Goal: Task Accomplishment & Management: Manage account settings

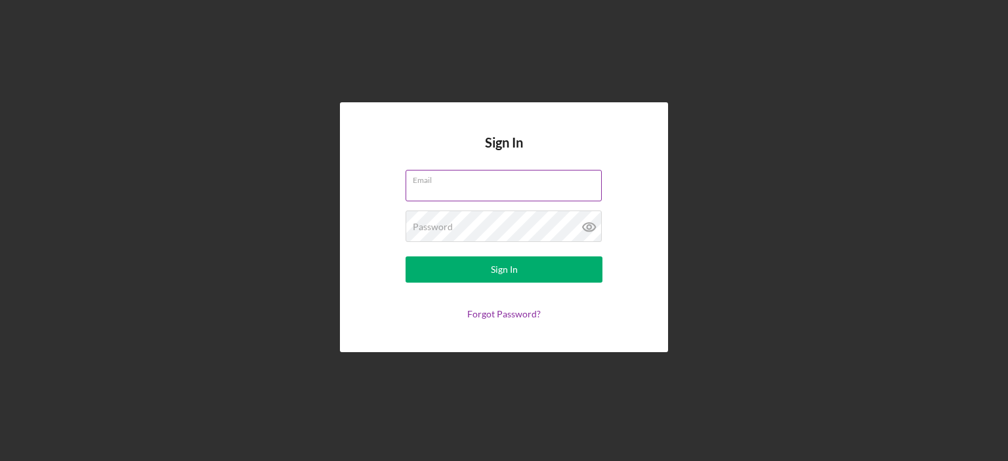
click at [438, 182] on div "Email" at bounding box center [503, 186] width 197 height 33
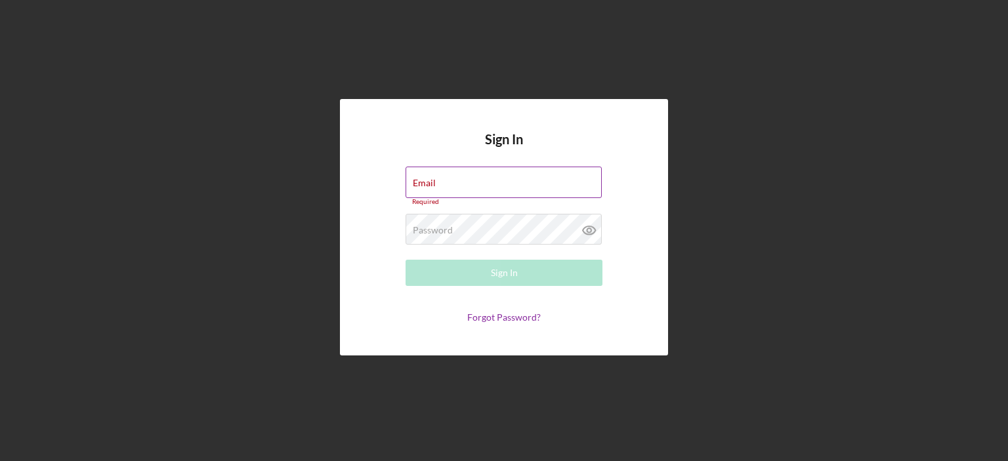
click at [438, 182] on div "Email Required" at bounding box center [503, 186] width 197 height 39
type input "[EMAIL_ADDRESS][DOMAIN_NAME]"
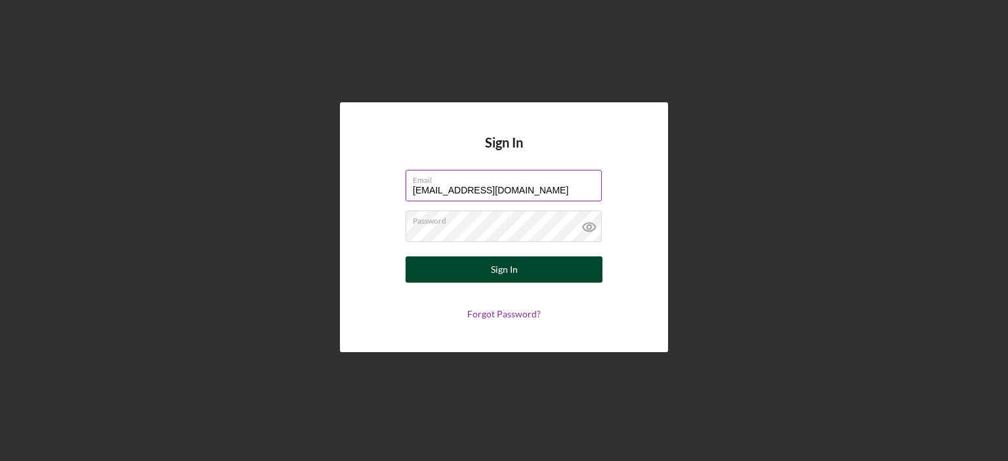
click at [520, 272] on button "Sign In" at bounding box center [503, 269] width 197 height 26
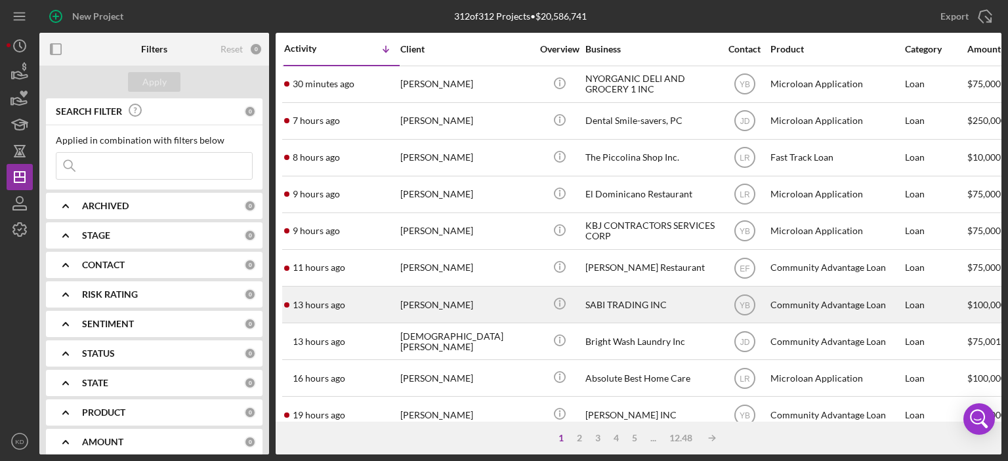
click at [605, 303] on div "SABI TRADING INC" at bounding box center [650, 304] width 131 height 35
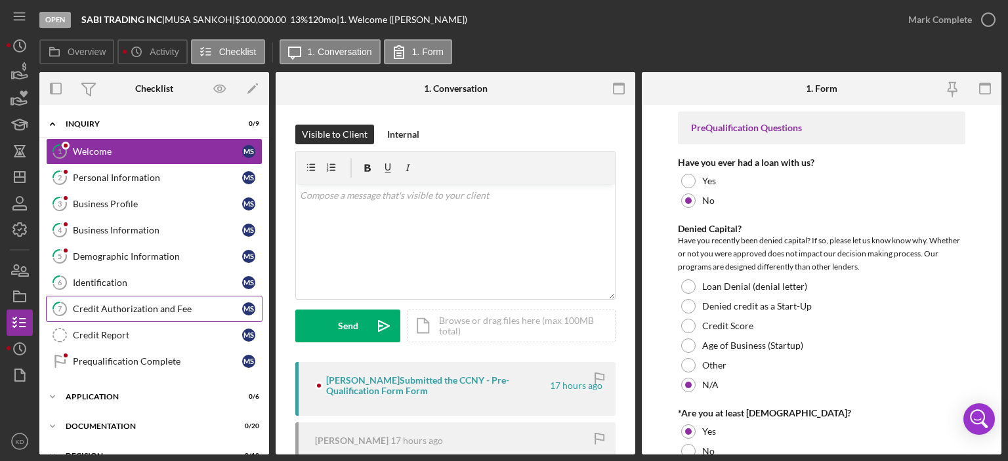
click at [130, 304] on div "Credit Authorization and Fee" at bounding box center [157, 309] width 169 height 10
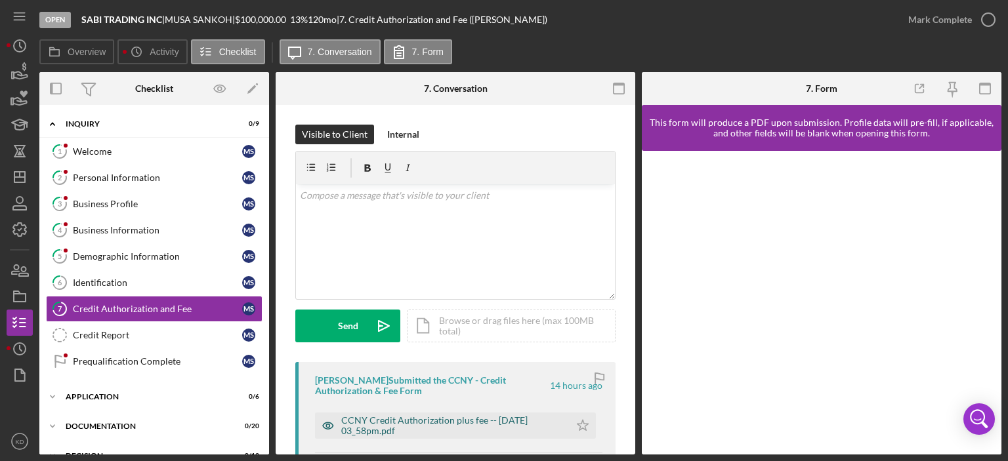
click at [520, 424] on div "CCNY Credit Authorization plus fee -- [DATE] 03_58pm.pdf" at bounding box center [452, 425] width 222 height 21
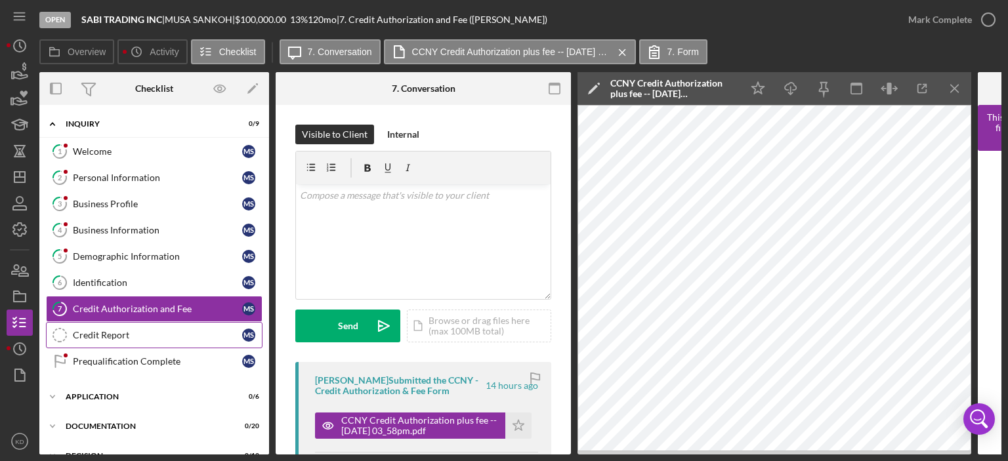
click at [105, 331] on div "Credit Report" at bounding box center [157, 335] width 169 height 10
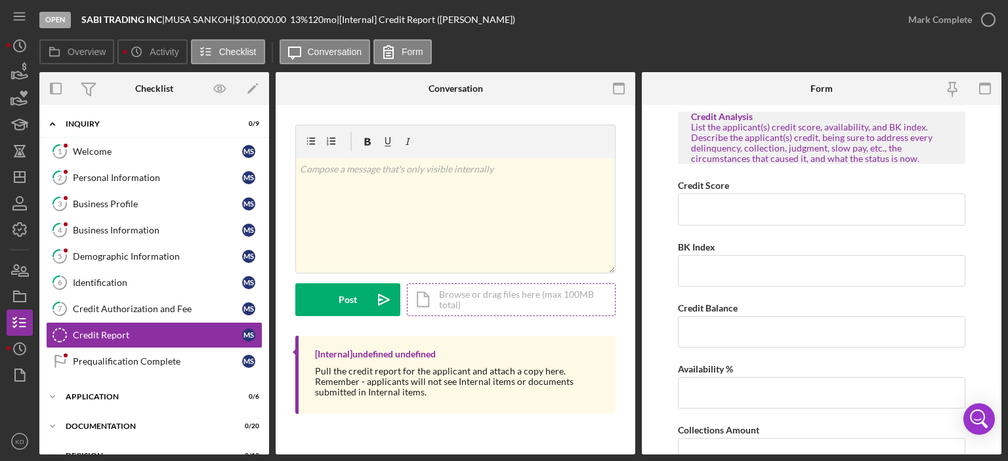
click at [499, 302] on div "Icon/Document Browse or drag files here (max 100MB total) Tap to choose files o…" at bounding box center [511, 299] width 209 height 33
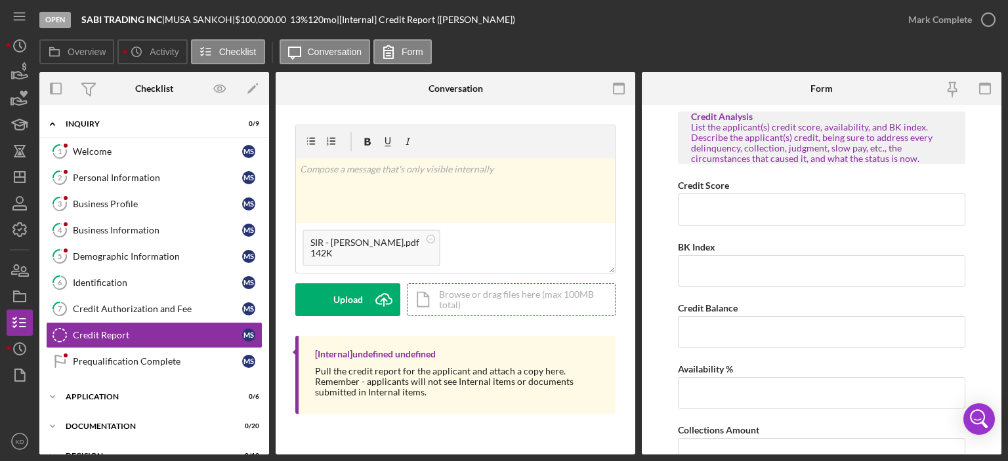
click at [475, 303] on div "Icon/Document Browse or drag files here (max 100MB total) Tap to choose files o…" at bounding box center [511, 299] width 209 height 33
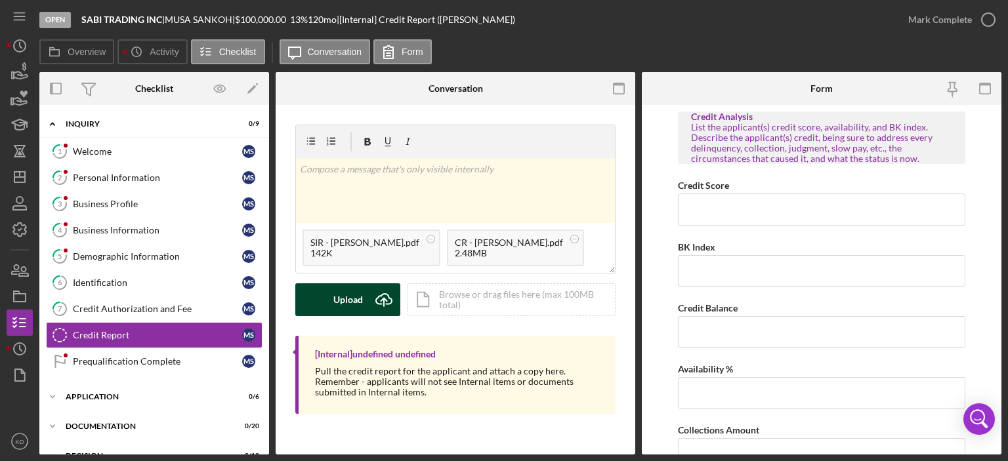
click at [350, 301] on div "Upload" at bounding box center [348, 299] width 30 height 33
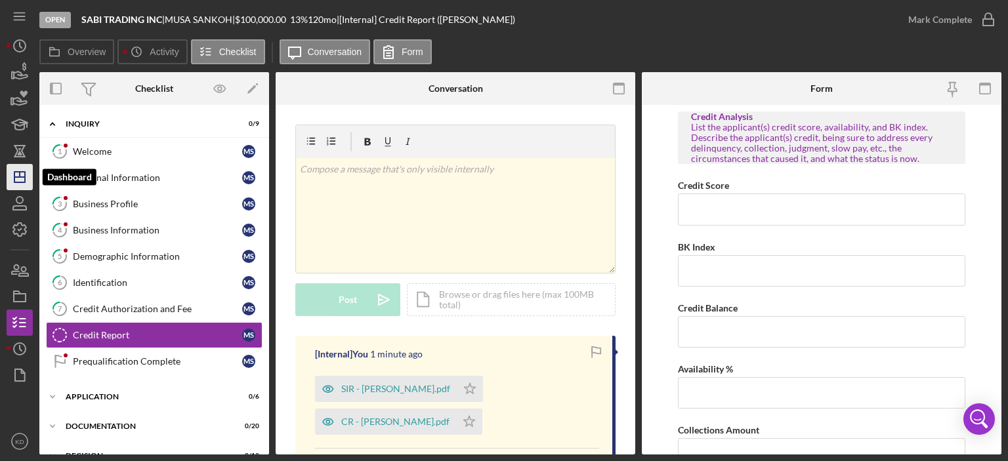
click at [18, 170] on icon "Icon/Dashboard" at bounding box center [19, 177] width 33 height 33
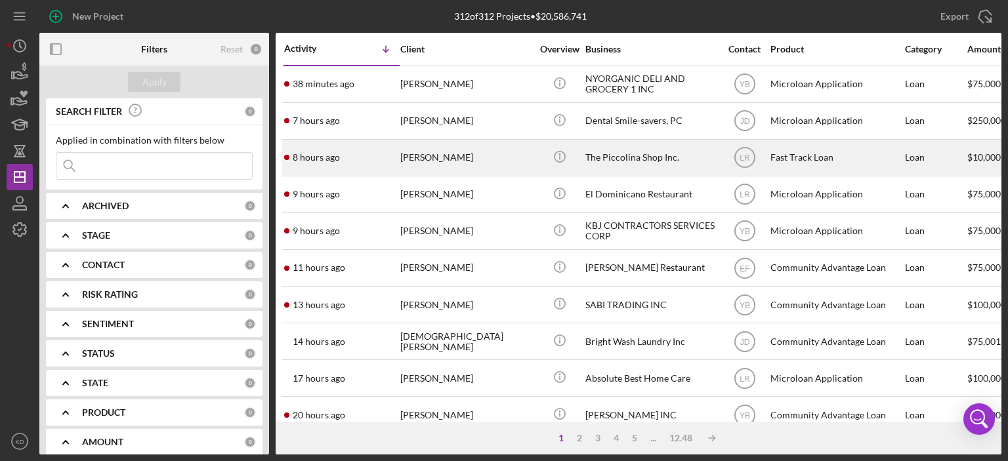
click at [411, 159] on div "[PERSON_NAME]" at bounding box center [465, 157] width 131 height 35
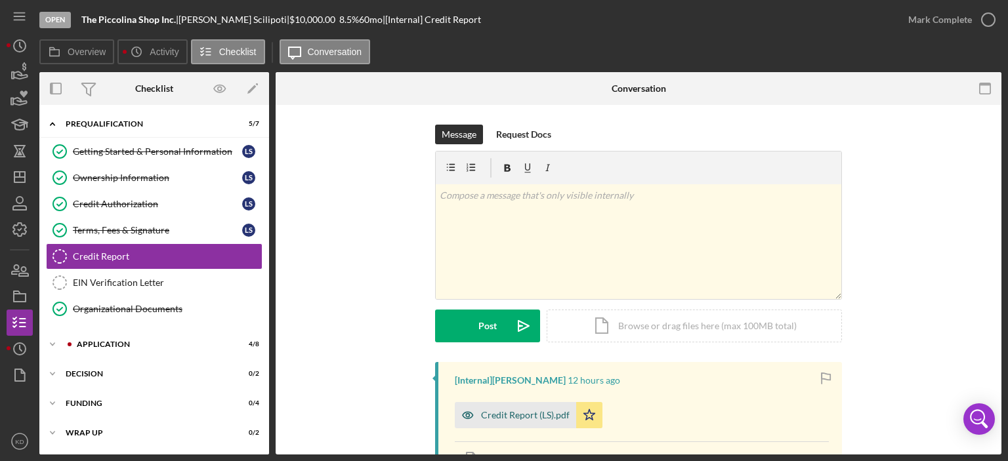
click at [510, 415] on div "Credit Report (LS).pdf" at bounding box center [525, 415] width 89 height 10
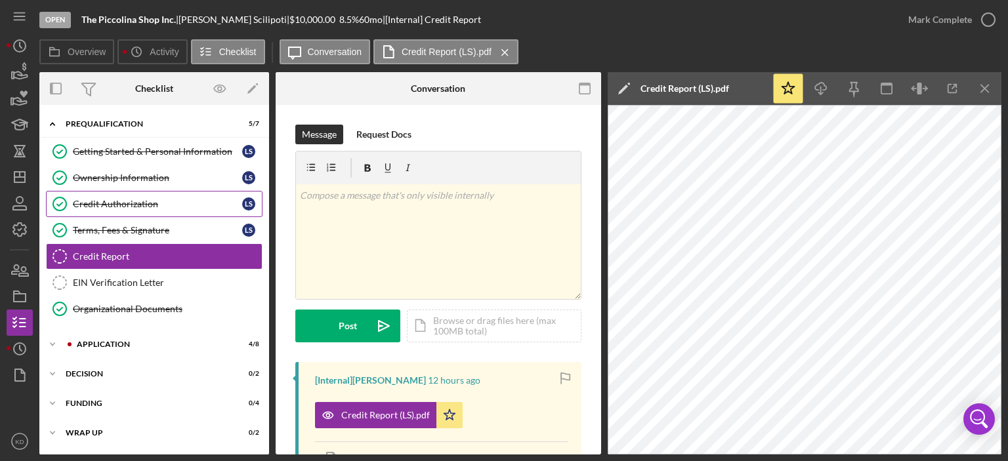
click at [150, 199] on div "Credit Authorization" at bounding box center [157, 204] width 169 height 10
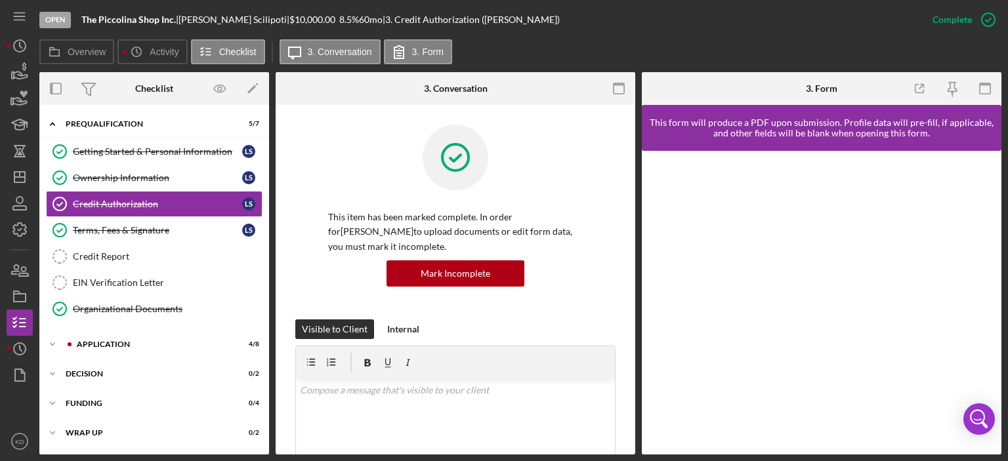
scroll to position [306, 0]
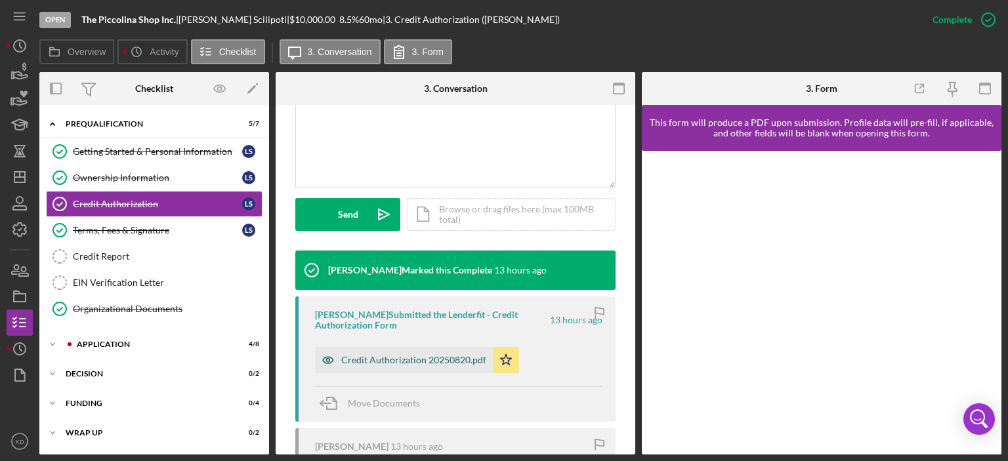
click at [388, 359] on div "Credit Authorization 20250820.pdf" at bounding box center [413, 360] width 145 height 10
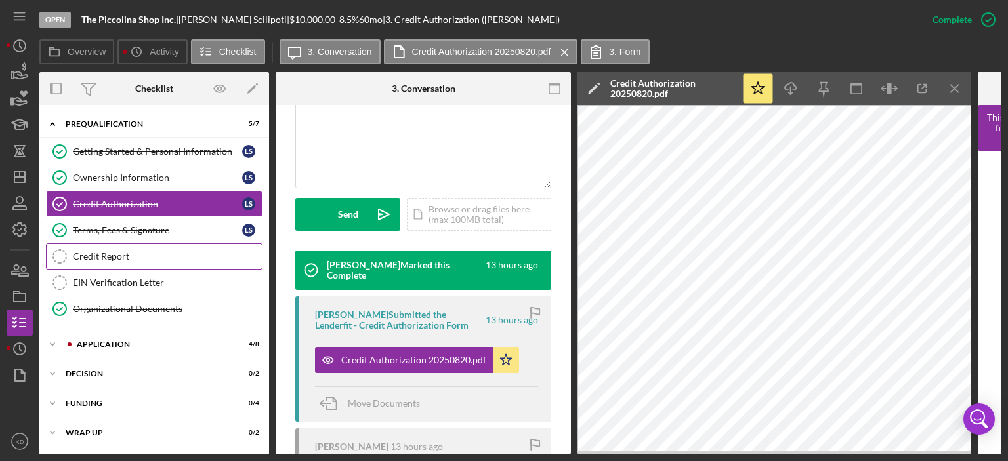
click at [111, 251] on div "Credit Report" at bounding box center [167, 256] width 189 height 10
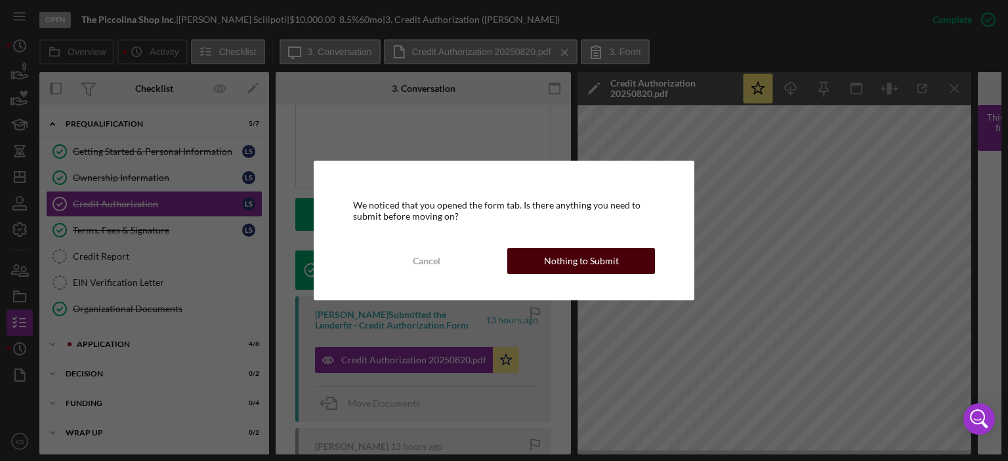
click at [624, 258] on button "Nothing to Submit" at bounding box center [581, 261] width 148 height 26
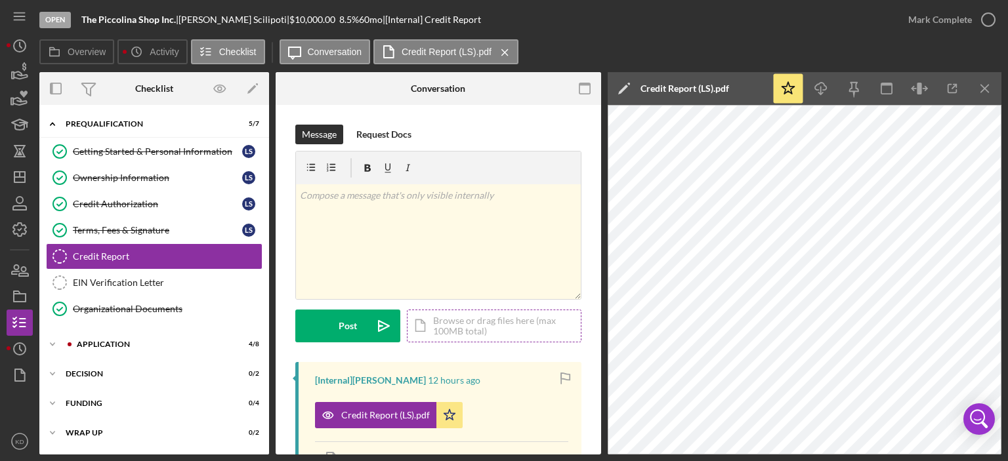
click at [478, 323] on div "Icon/Document Browse or drag files here (max 100MB total) Tap to choose files o…" at bounding box center [494, 326] width 174 height 33
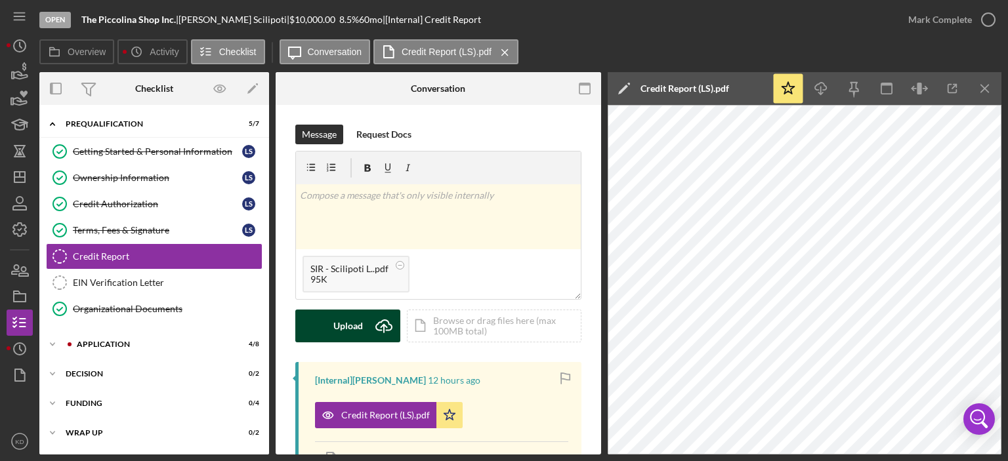
click at [347, 322] on div "Upload" at bounding box center [348, 326] width 30 height 33
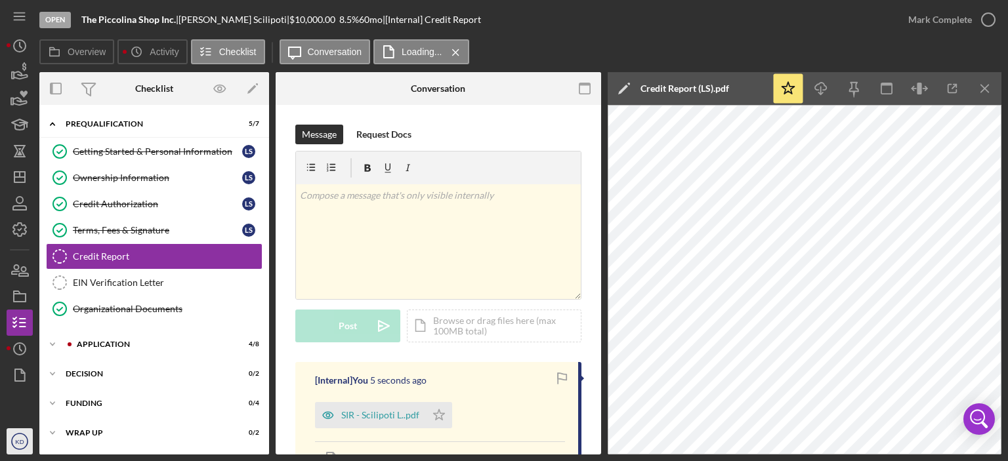
click at [24, 435] on circle "button" at bounding box center [20, 442] width 16 height 16
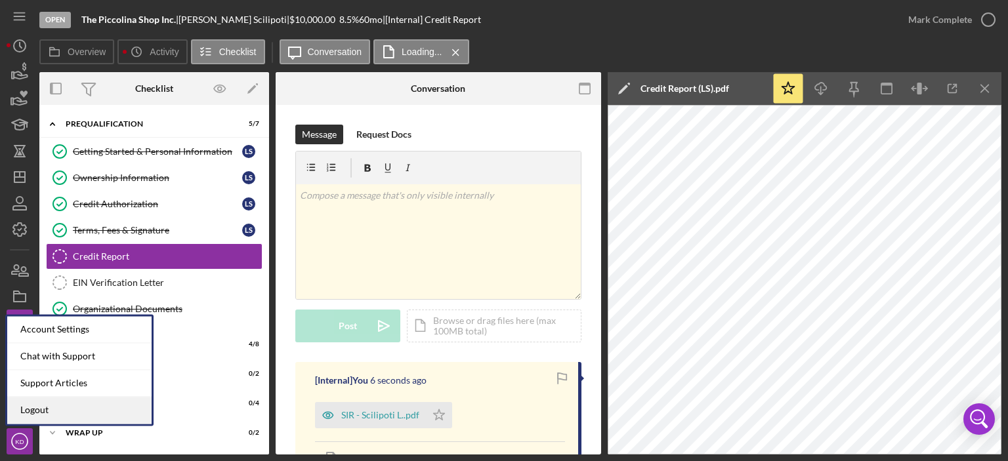
click at [70, 409] on link "Logout" at bounding box center [79, 410] width 144 height 27
